Goal: Task Accomplishment & Management: Complete application form

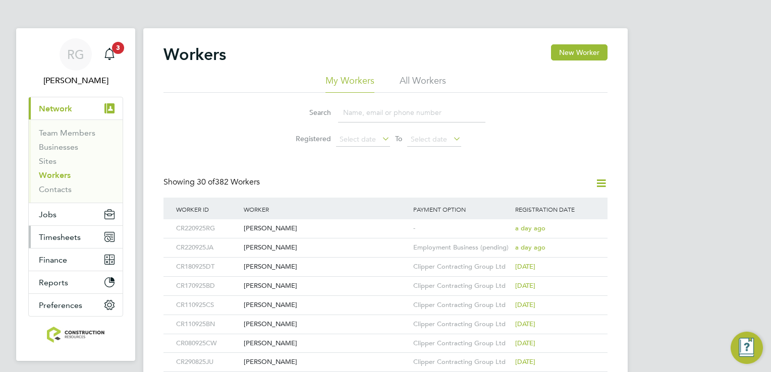
click at [77, 240] on span "Timesheets" at bounding box center [60, 238] width 42 height 10
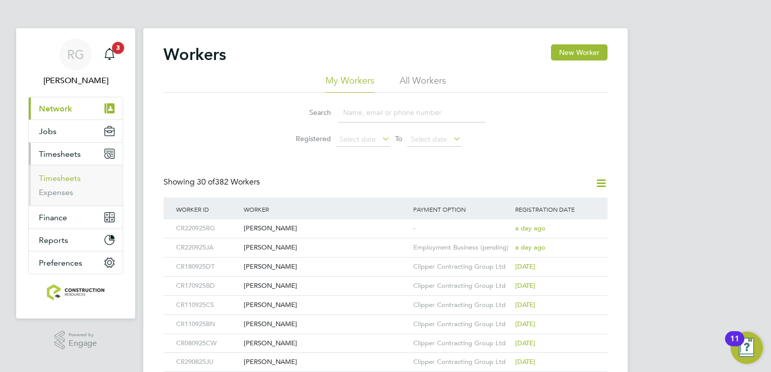
click at [74, 175] on link "Timesheets" at bounding box center [60, 178] width 42 height 10
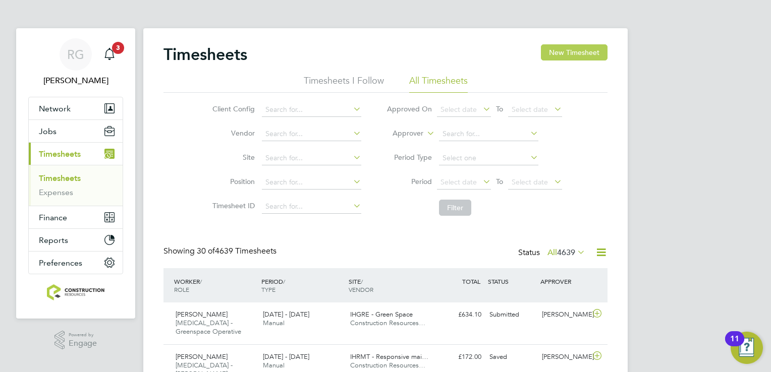
click at [561, 56] on button "New Timesheet" at bounding box center [574, 52] width 67 height 16
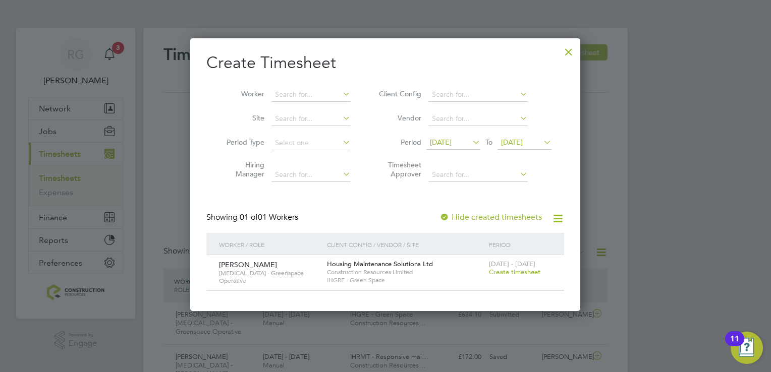
click at [453, 132] on li "Period 09 Sep 2025 To 16 Sep 2025" at bounding box center [463, 143] width 201 height 24
click at [456, 147] on span "09 Sep 2025" at bounding box center [453, 143] width 54 height 14
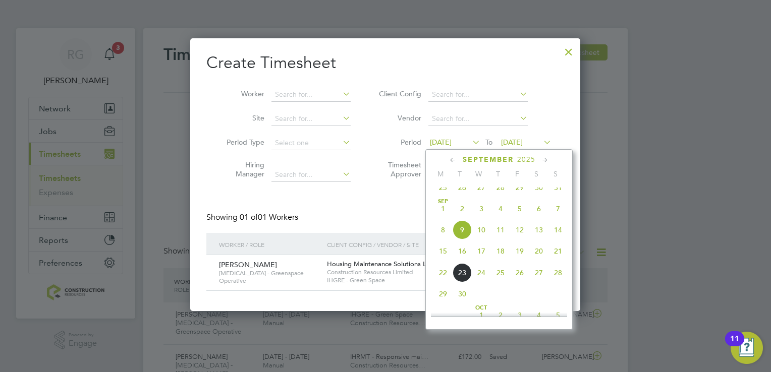
click at [441, 261] on span "15" at bounding box center [442, 251] width 19 height 19
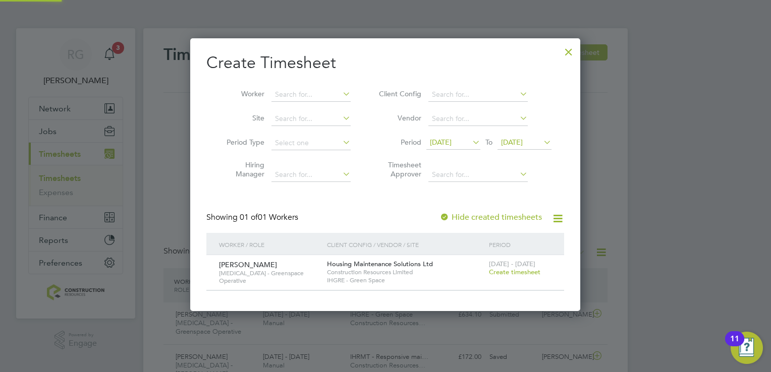
click at [523, 143] on span "16 Sep 2025" at bounding box center [512, 142] width 22 height 9
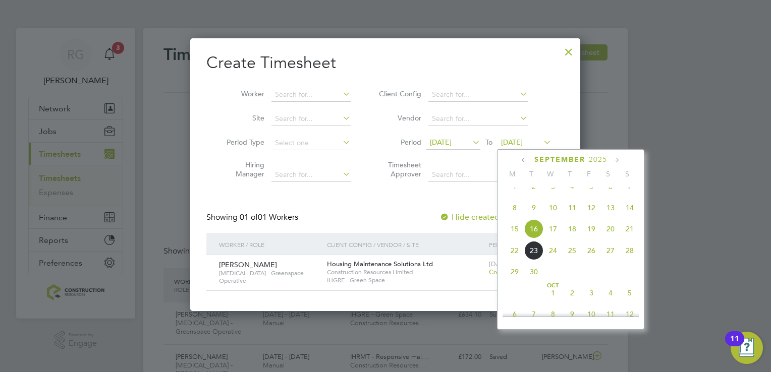
click at [628, 233] on span "21" at bounding box center [629, 228] width 19 height 19
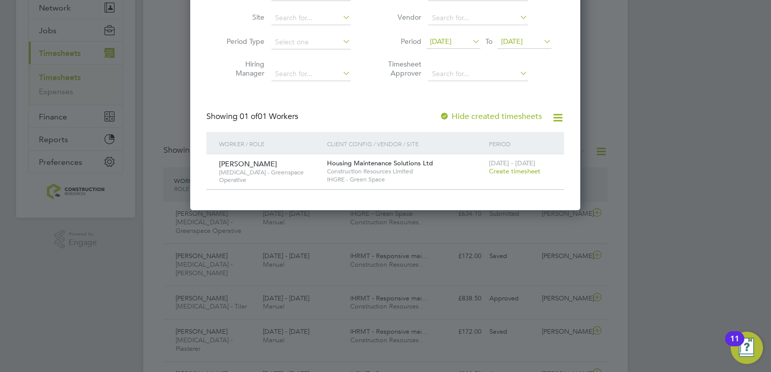
click at [451, 39] on span "15 Sep 2025" at bounding box center [441, 41] width 22 height 9
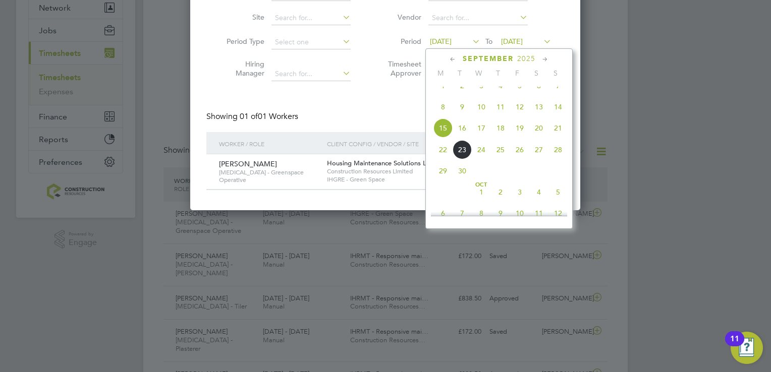
click at [619, 47] on div at bounding box center [385, 186] width 771 height 372
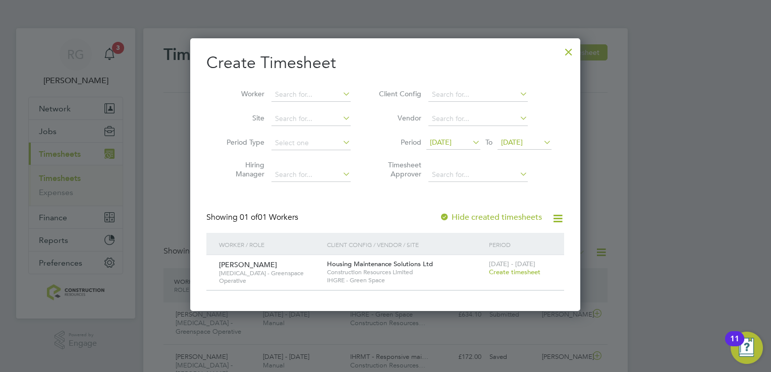
click at [568, 49] on div at bounding box center [568, 49] width 18 height 18
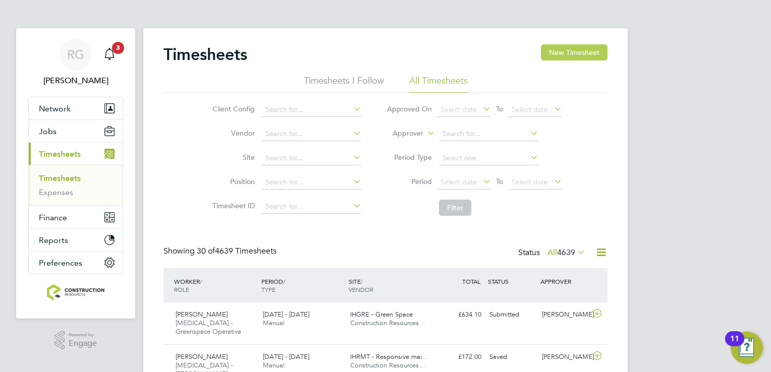
click at [572, 52] on button "New Timesheet" at bounding box center [574, 52] width 67 height 16
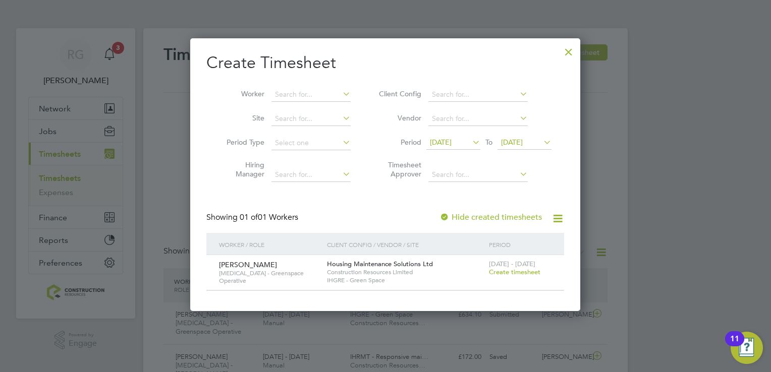
click at [470, 138] on icon at bounding box center [470, 142] width 0 height 14
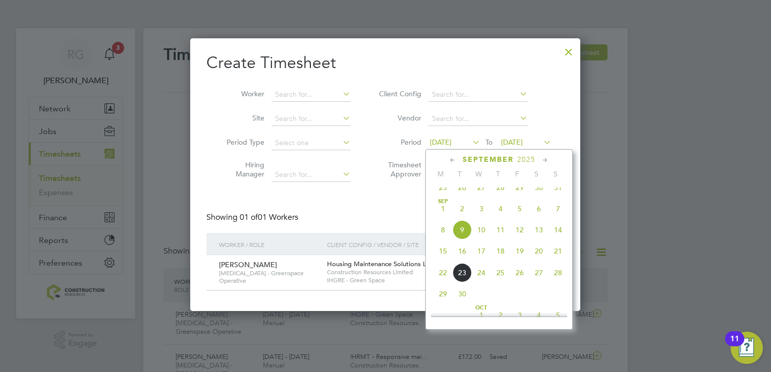
click at [441, 261] on span "15" at bounding box center [442, 251] width 19 height 19
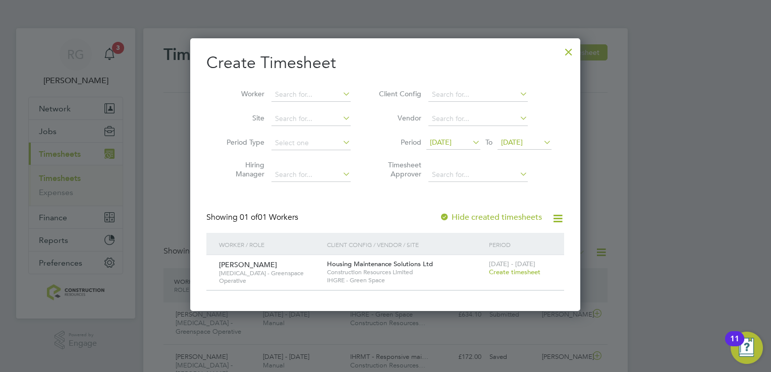
click at [570, 55] on div at bounding box center [568, 49] width 18 height 18
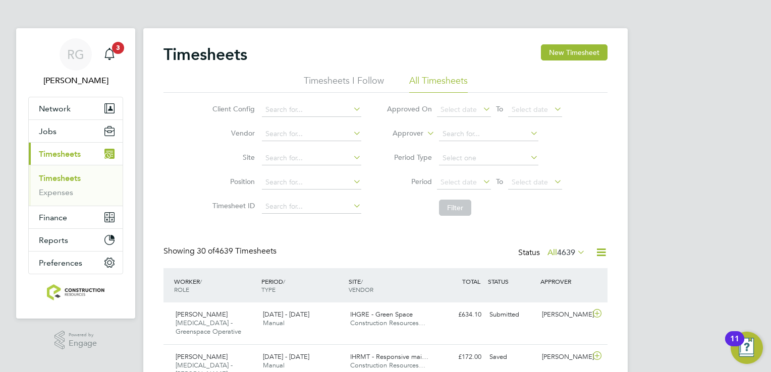
click at [554, 251] on label "All 4639" at bounding box center [566, 253] width 38 height 10
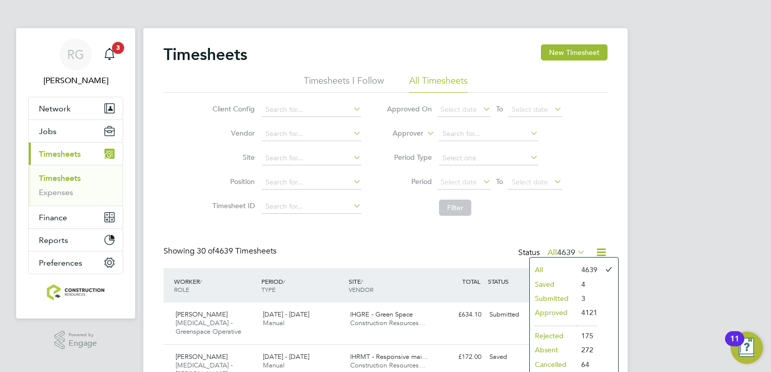
click at [553, 280] on li "Saved" at bounding box center [553, 284] width 46 height 14
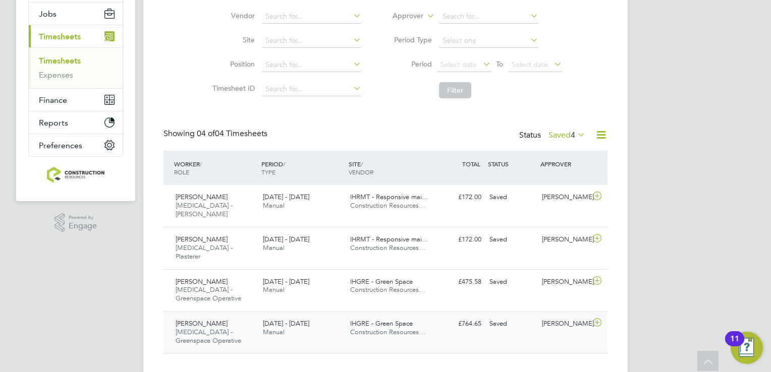
click at [599, 319] on icon at bounding box center [597, 323] width 13 height 8
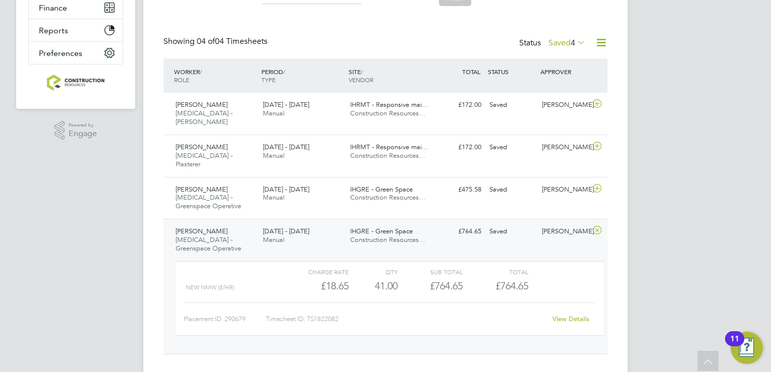
click at [571, 315] on link "View Details" at bounding box center [570, 319] width 37 height 9
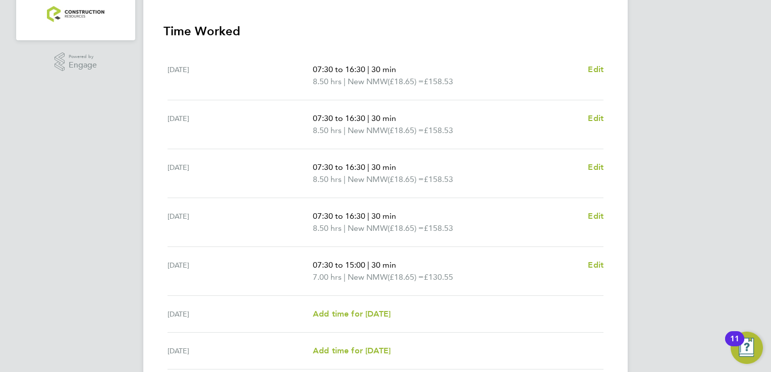
scroll to position [363, 0]
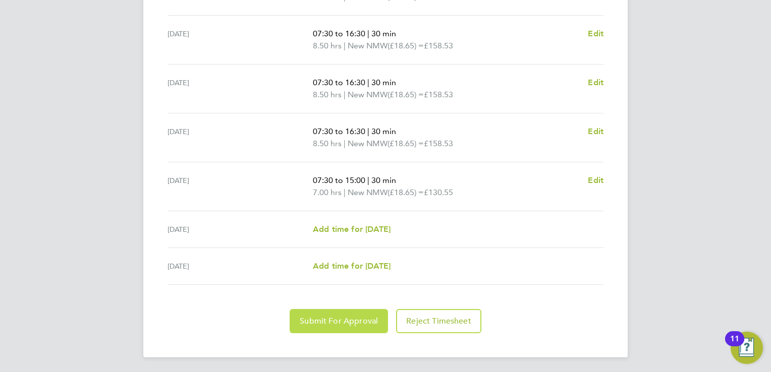
click at [373, 318] on span "Submit For Approval" at bounding box center [339, 321] width 78 height 10
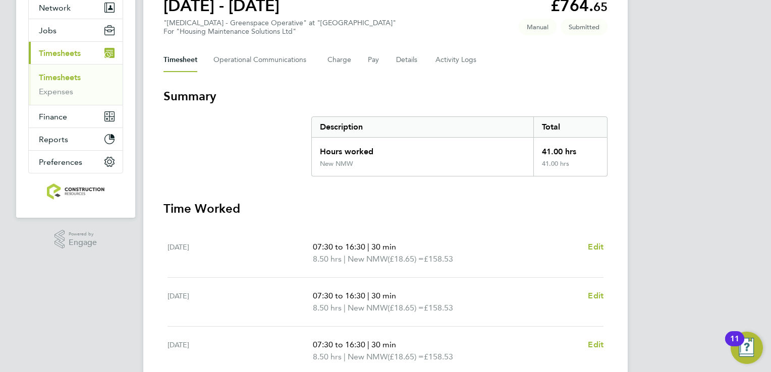
scroll to position [60, 0]
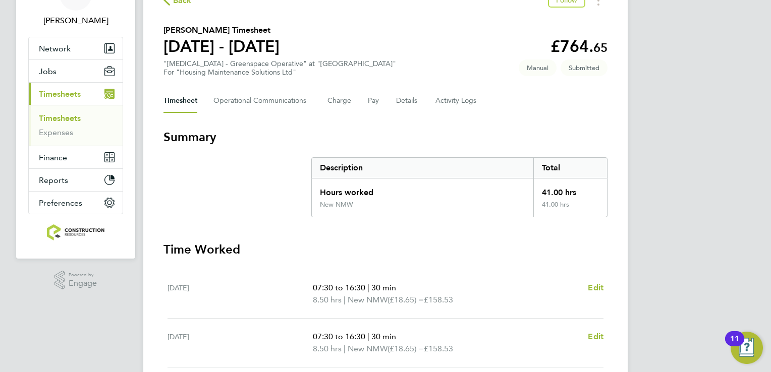
click at [71, 116] on link "Timesheets" at bounding box center [60, 118] width 42 height 10
